Goal: Find contact information: Find contact information

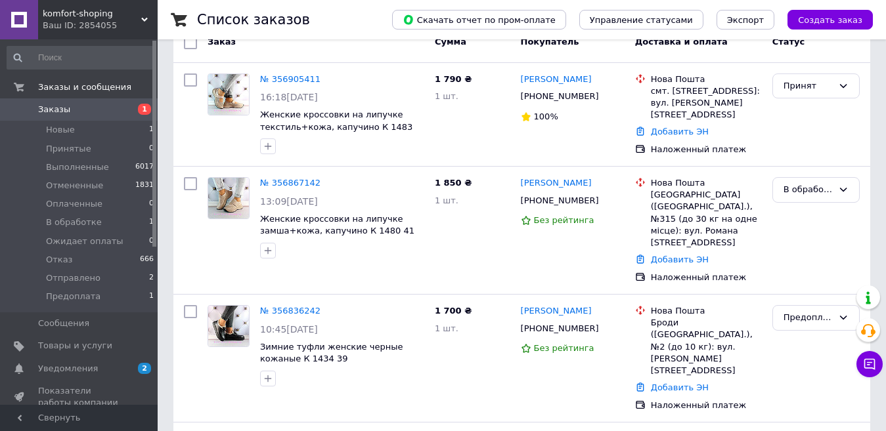
scroll to position [80, 0]
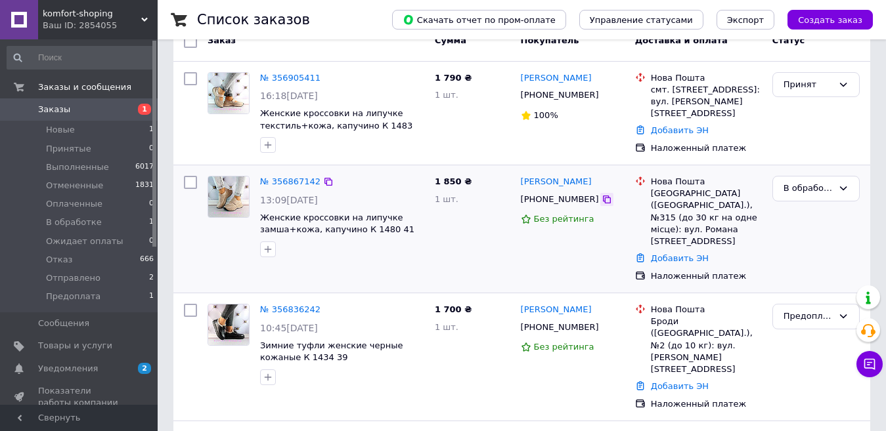
click at [603, 201] on icon at bounding box center [607, 200] width 8 height 8
drag, startPoint x: 584, startPoint y: 180, endPoint x: 519, endPoint y: 179, distance: 64.4
click at [519, 179] on div "[PERSON_NAME]" at bounding box center [572, 182] width 106 height 15
copy link "[PERSON_NAME]"
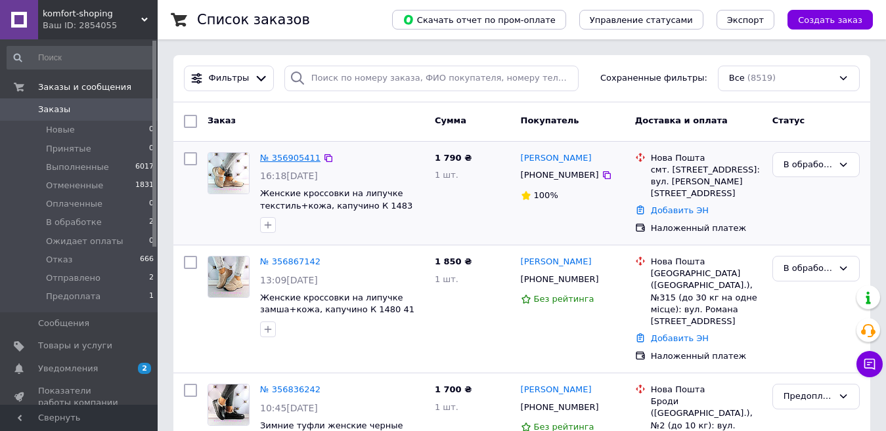
click at [278, 156] on link "№ 356905411" at bounding box center [290, 158] width 60 height 10
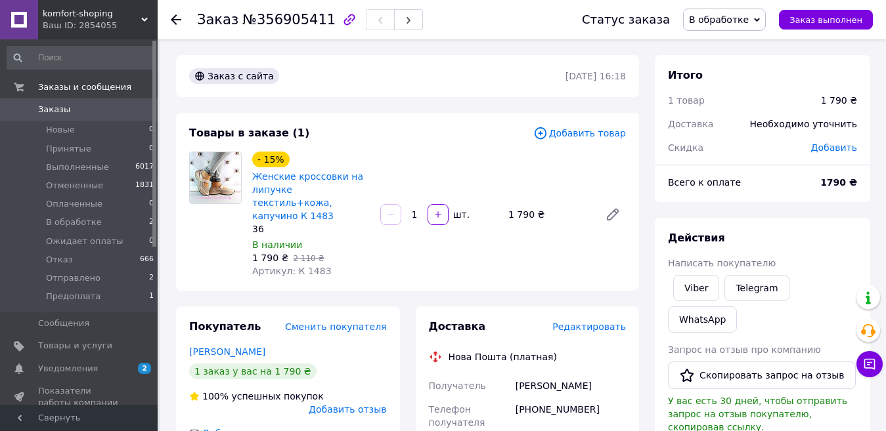
drag, startPoint x: 588, startPoint y: 397, endPoint x: 531, endPoint y: 393, distance: 57.2
click at [531, 398] on div "[PHONE_NUMBER]" at bounding box center [571, 416] width 116 height 37
copy div "0982706246"
drag, startPoint x: 596, startPoint y: 370, endPoint x: 512, endPoint y: 372, distance: 83.4
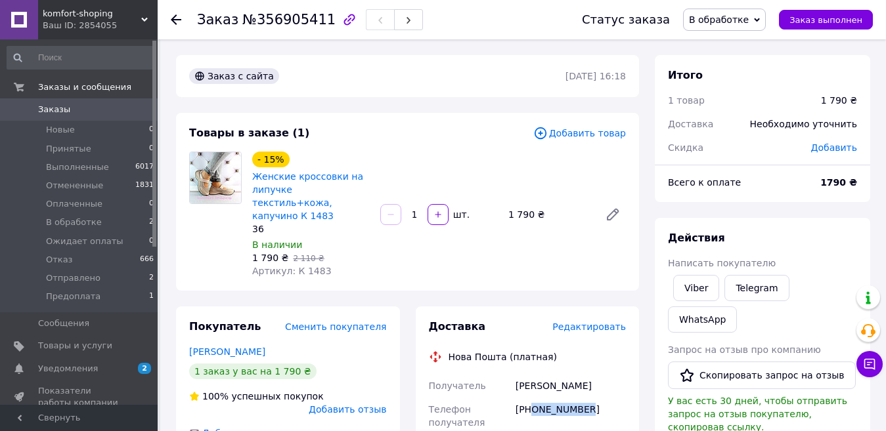
click at [513, 374] on div "[PERSON_NAME]" at bounding box center [571, 386] width 116 height 24
copy div "[PERSON_NAME]"
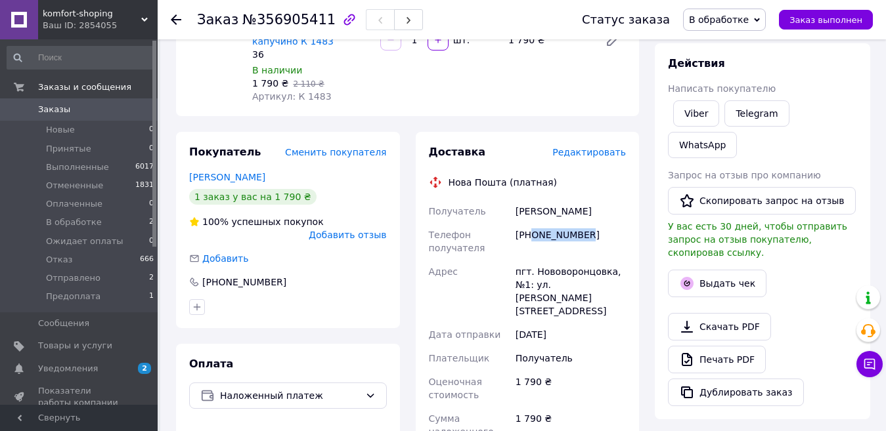
scroll to position [204, 0]
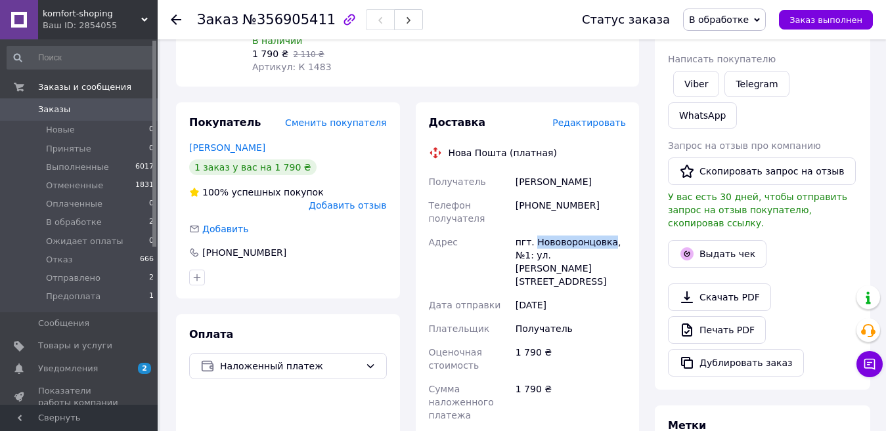
drag, startPoint x: 589, startPoint y: 228, endPoint x: 533, endPoint y: 231, distance: 55.9
click at [533, 231] on div "пгт. Нововоронцовка, №1: ул. [PERSON_NAME][STREET_ADDRESS]" at bounding box center [571, 261] width 116 height 63
copy div "Нововоронцовка"
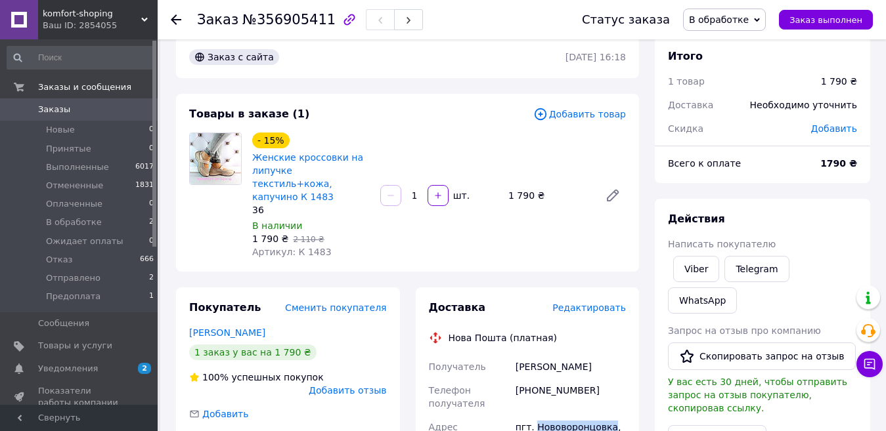
scroll to position [13, 0]
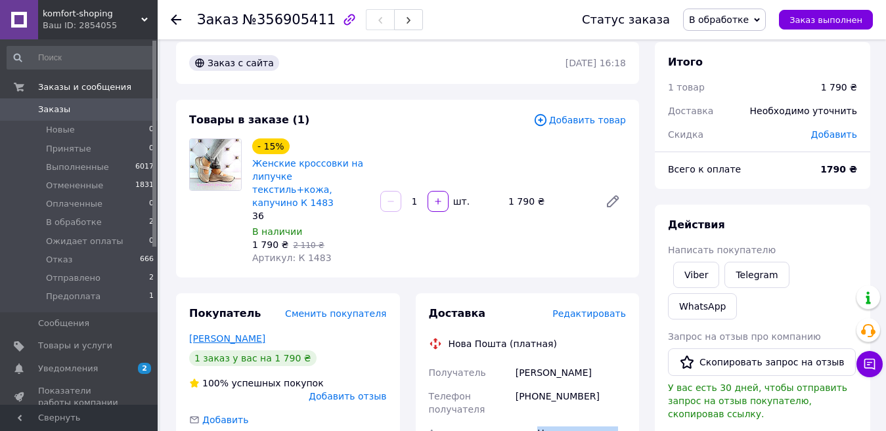
click at [238, 334] on link "[PERSON_NAME]" at bounding box center [227, 339] width 76 height 11
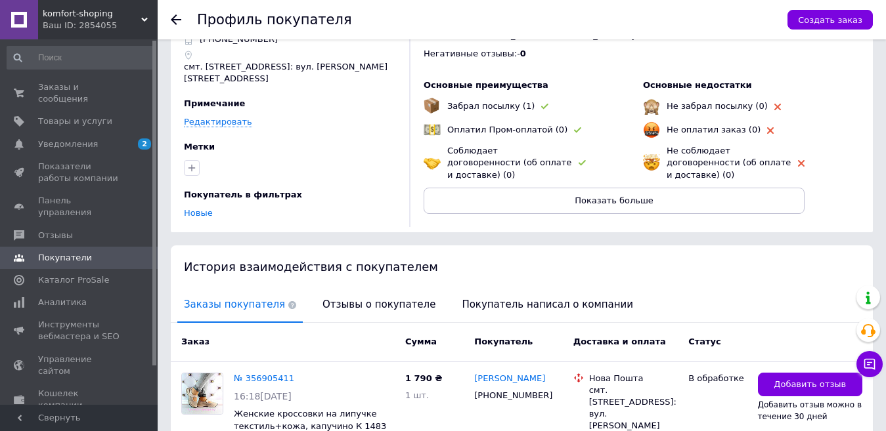
scroll to position [127, 0]
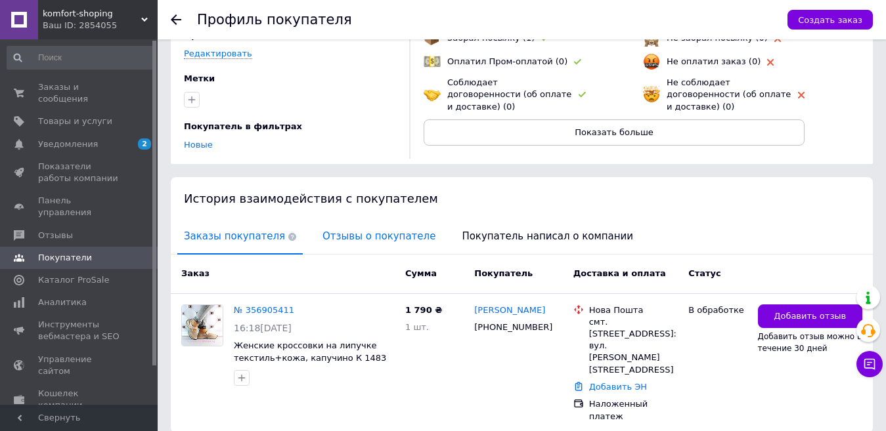
click at [373, 220] on span "Отзывы о покупателе" at bounding box center [379, 236] width 126 height 33
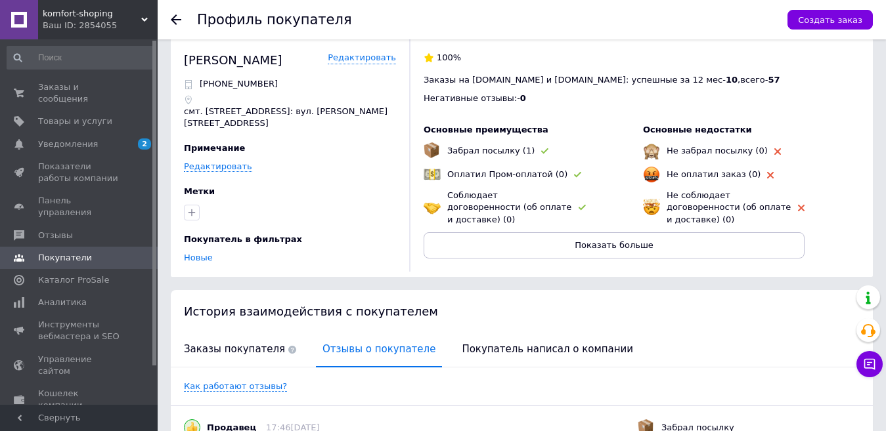
scroll to position [0, 0]
